Goal: Find contact information: Find contact information

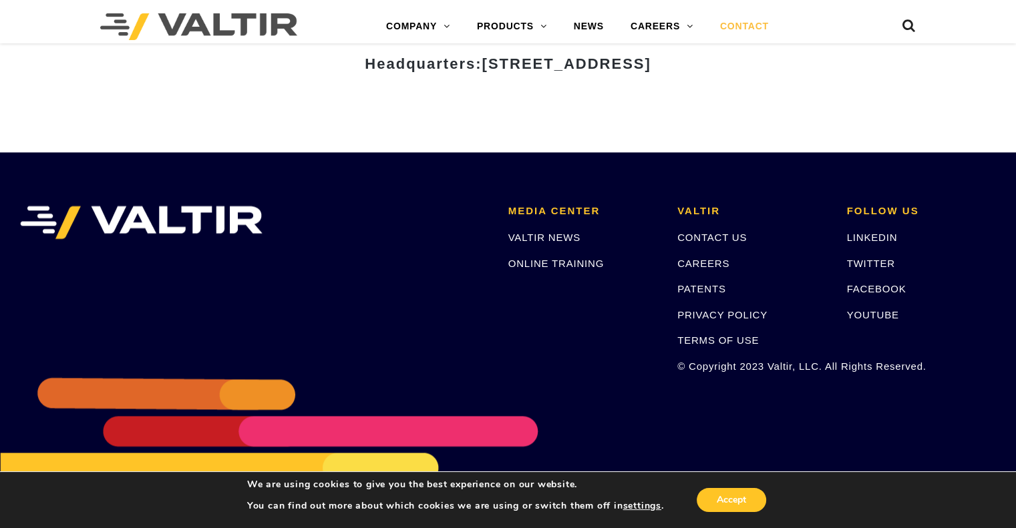
scroll to position [1841, 0]
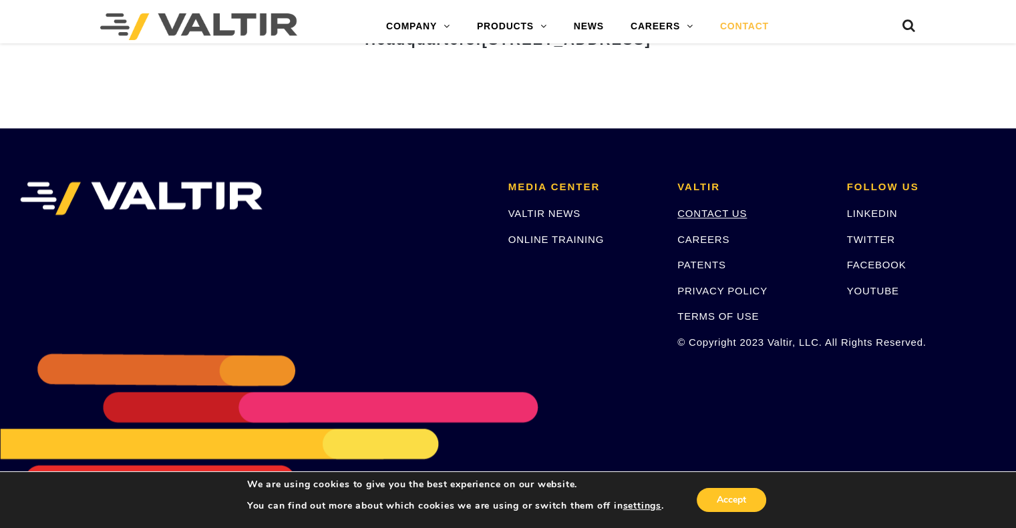
click at [718, 212] on link "CONTACT US" at bounding box center [711, 213] width 69 height 11
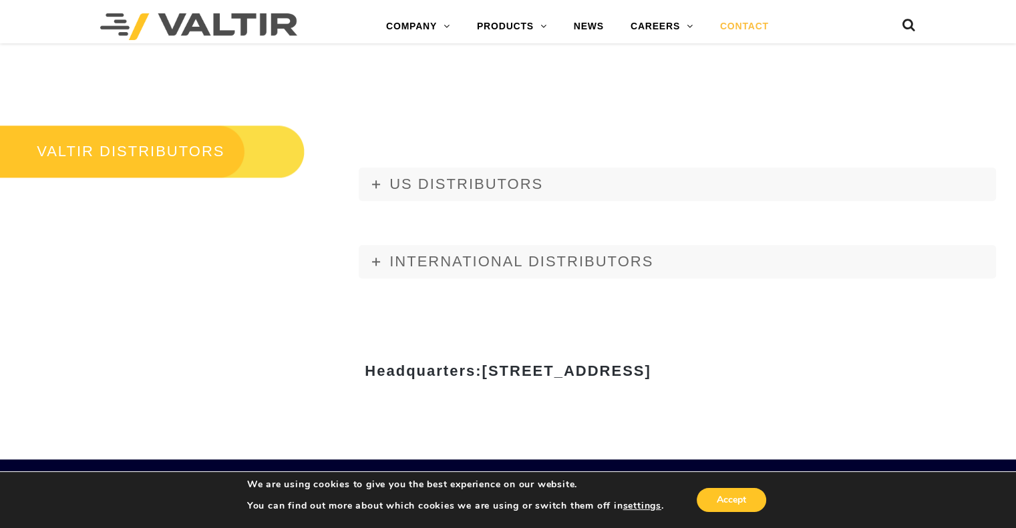
scroll to position [1505, 0]
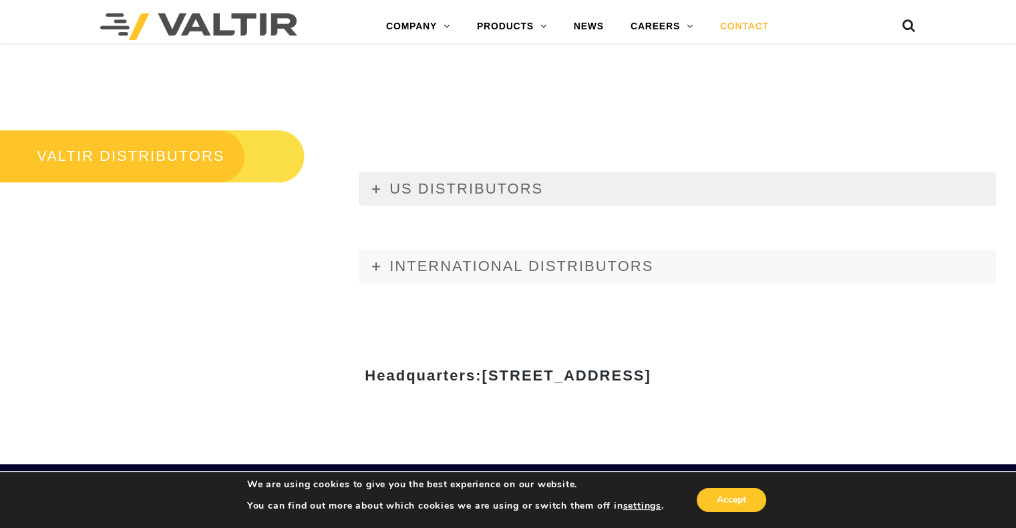
click at [410, 200] on link "US DISTRIBUTORS" at bounding box center [677, 188] width 637 height 33
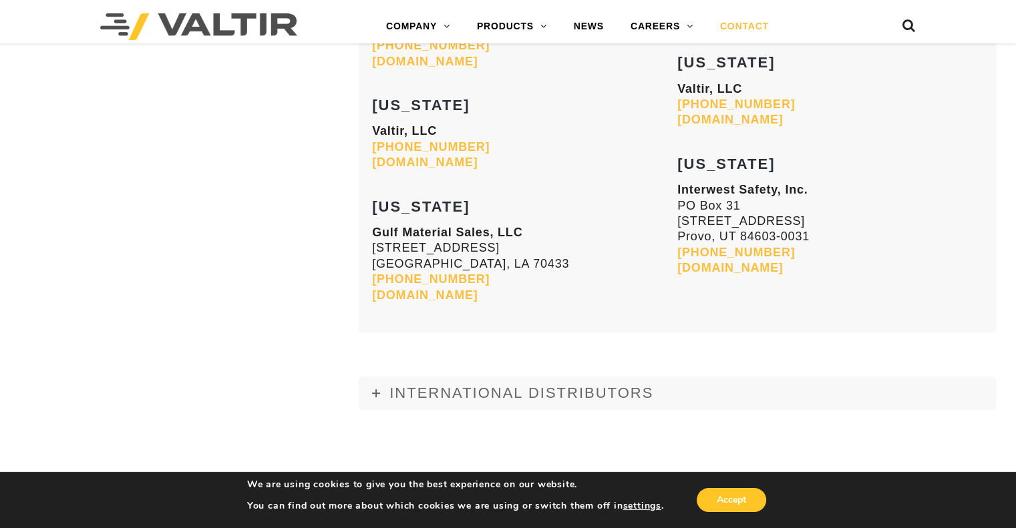
scroll to position [5594, 0]
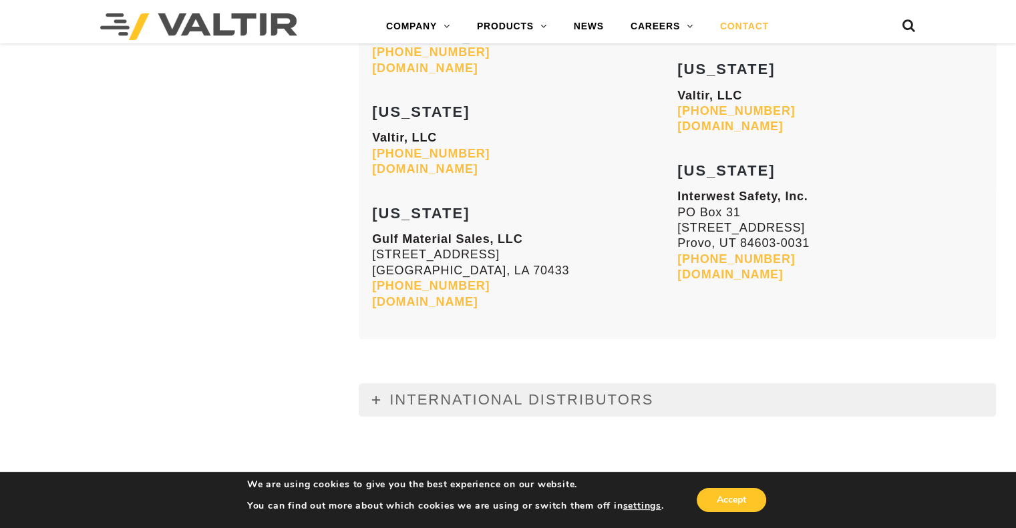
click at [596, 391] on span "INTERNATIONAL DISTRIBUTORS" at bounding box center [521, 399] width 264 height 17
